Goal: Information Seeking & Learning: Learn about a topic

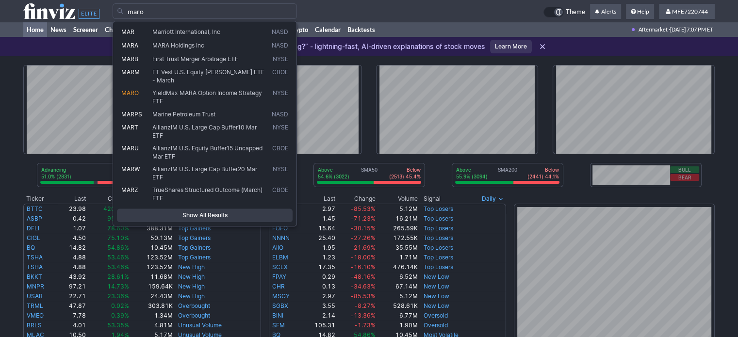
type input "maro"
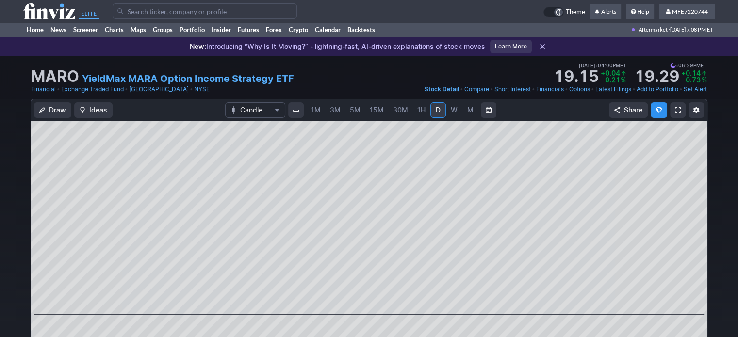
click at [243, 15] on input "Search" at bounding box center [205, 11] width 184 height 16
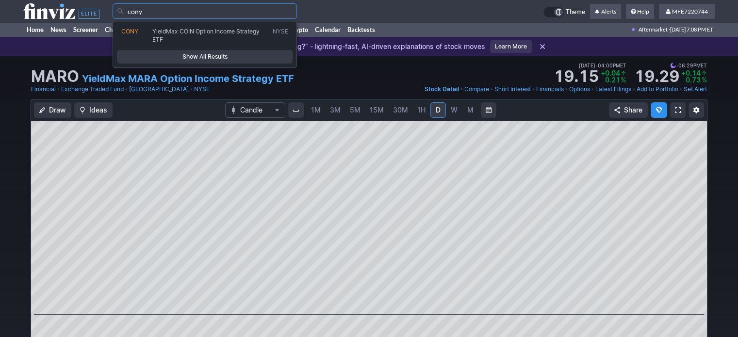
type input "cony"
click at [241, 57] on span "Show All Results" at bounding box center [204, 57] width 167 height 10
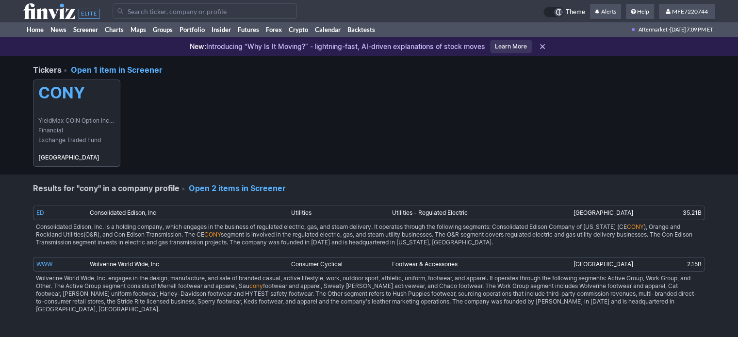
click at [68, 112] on link "CONY YieldMax COIN Option Income Strategy ETF Financial Exchange Traded Fund USA" at bounding box center [76, 123] width 87 height 87
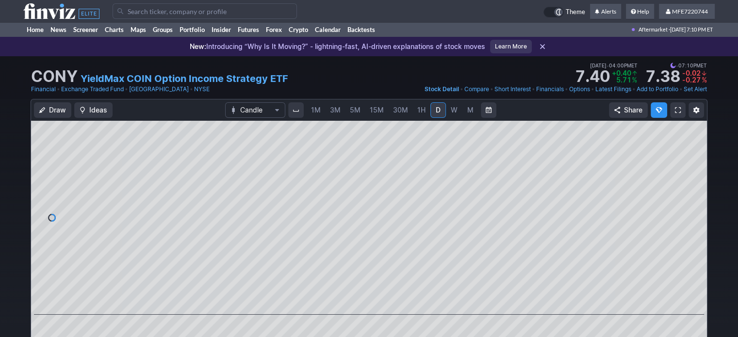
click at [234, 9] on input "Search" at bounding box center [205, 11] width 184 height 16
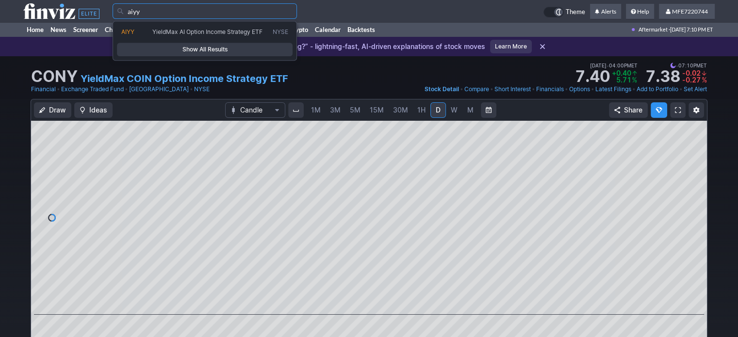
type input "aiyy"
click at [205, 46] on span "Show All Results" at bounding box center [204, 50] width 167 height 10
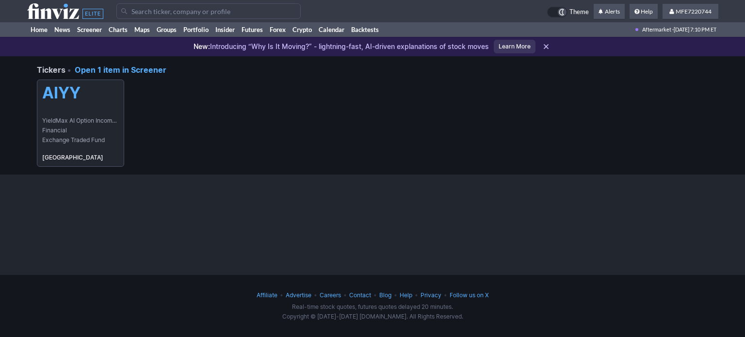
drag, startPoint x: 52, startPoint y: 96, endPoint x: 58, endPoint y: 102, distance: 8.6
click at [52, 96] on h5 "AIYY" at bounding box center [80, 93] width 77 height 18
